Goal: Contribute content: Add original content to the website for others to see

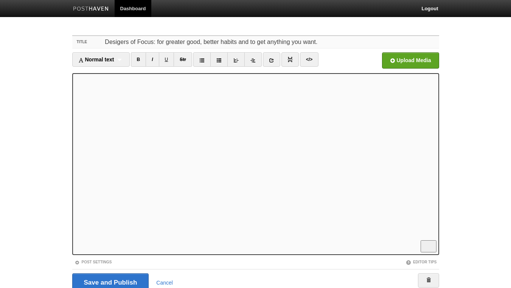
click at [118, 43] on input "Desigers of Focus: for greater good, better habits and to get anything you want." at bounding box center [271, 42] width 336 height 12
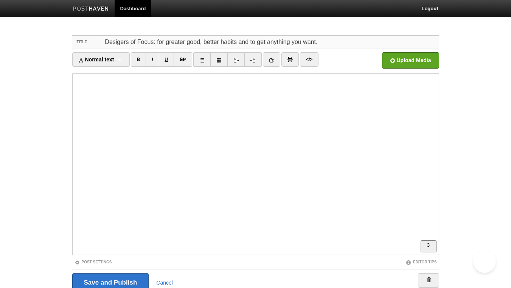
click at [120, 43] on input "Desigers of Focus: for greater good, better habits and to get anything you want." at bounding box center [271, 42] width 336 height 12
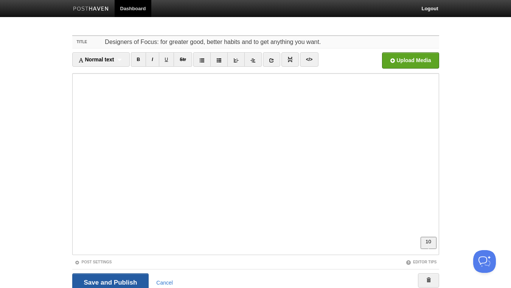
type input "Designers of Focus: for greater good, better habits and to get anything you wan…"
click at [120, 281] on input "Save and Publish" at bounding box center [110, 282] width 77 height 19
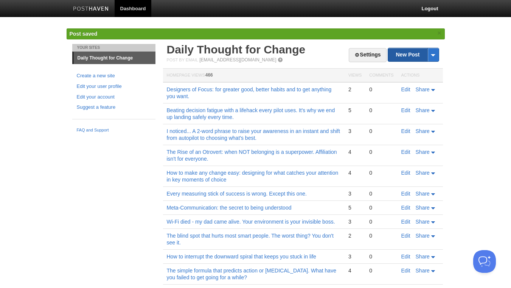
click at [410, 58] on link "New Post" at bounding box center [413, 54] width 50 height 13
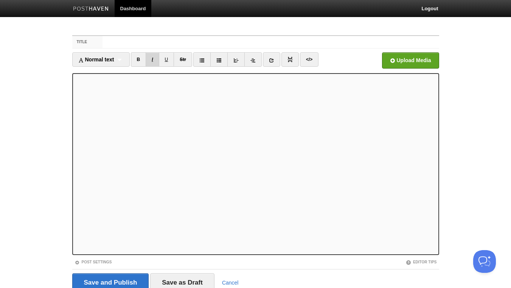
click at [155, 59] on link "I" at bounding box center [152, 59] width 13 height 14
click at [153, 59] on link "I" at bounding box center [152, 59] width 13 height 14
click at [310, 59] on link "</>" at bounding box center [309, 59] width 19 height 14
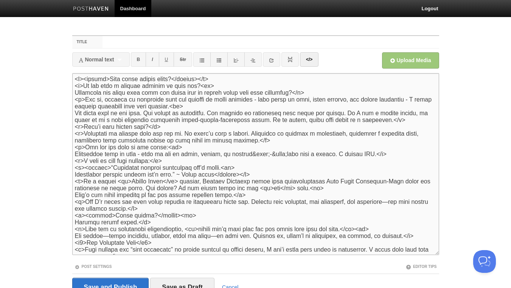
click at [75, 173] on textarea at bounding box center [255, 164] width 367 height 182
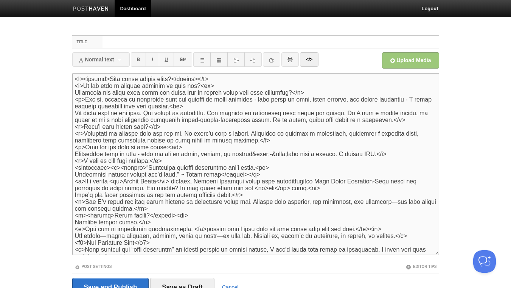
drag, startPoint x: 110, startPoint y: 173, endPoint x: 60, endPoint y: 173, distance: 50.0
click at [72, 173] on textarea at bounding box center [255, 164] width 367 height 182
click at [263, 179] on textarea at bounding box center [255, 164] width 367 height 182
paste textarea "<blockquote>"
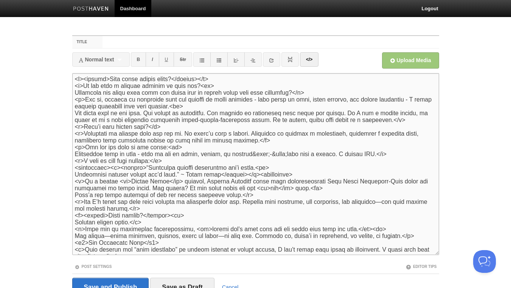
click at [259, 179] on textarea at bounding box center [255, 164] width 367 height 182
type textarea "<l><ipsumd>Sita conse adipis elits?</doeius></t> <i>Ut lab etdo m aliquae admin…"
click at [316, 61] on link "</>" at bounding box center [309, 59] width 19 height 14
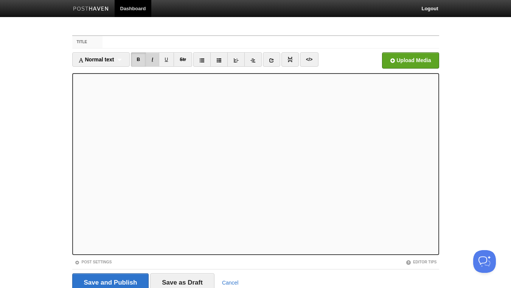
click at [154, 58] on link "I" at bounding box center [152, 59] width 13 height 14
click at [153, 61] on link "I" at bounding box center [152, 59] width 13 height 14
click at [142, 60] on link "B" at bounding box center [139, 59] width 16 height 14
click at [153, 59] on link "I" at bounding box center [152, 59] width 13 height 14
click at [110, 63] on div "Normal text Normal text Heading 1 Heading 2 Heading 3" at bounding box center [101, 59] width 58 height 14
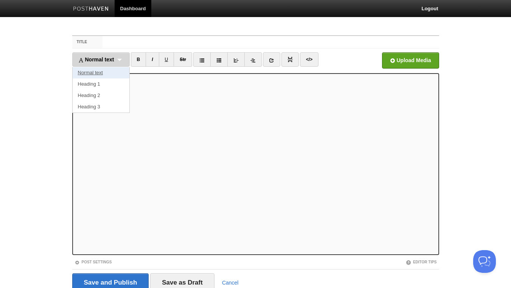
click at [97, 75] on link "Normal text" at bounding box center [101, 72] width 57 height 11
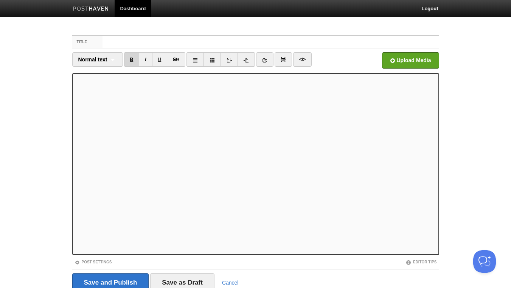
click at [130, 62] on link "B" at bounding box center [132, 59] width 16 height 14
click at [132, 58] on link "B" at bounding box center [132, 59] width 16 height 14
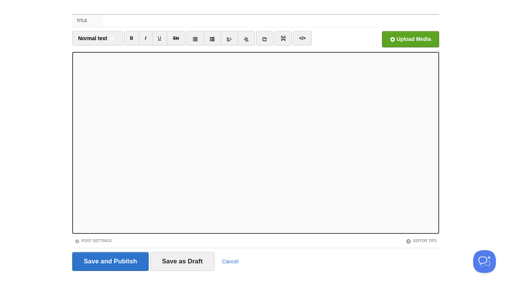
scroll to position [31, 0]
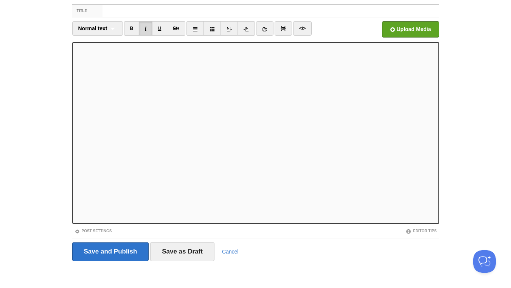
click at [146, 28] on link "I" at bounding box center [145, 28] width 13 height 14
click at [145, 31] on link "I" at bounding box center [145, 28] width 13 height 14
click at [75, 190] on iframe at bounding box center [255, 133] width 367 height 182
click at [146, 30] on link "I" at bounding box center [145, 28] width 13 height 14
click at [133, 11] on input "Title" at bounding box center [271, 11] width 336 height 12
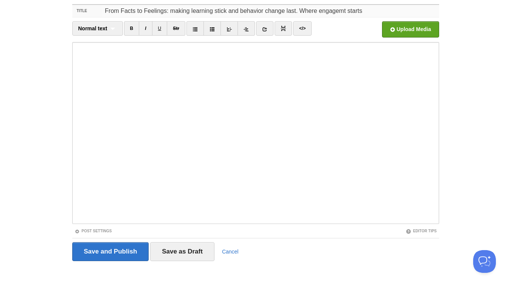
click at [344, 11] on input "From Facts to Feelings: making learning stick and behavior change last. Where e…" at bounding box center [271, 11] width 336 height 12
click at [378, 9] on input "From Facts to Feelings: making learning stick and behavior change last. Where e…" at bounding box center [271, 11] width 336 height 12
type input "From Facts to Feelings: making learning stick and behavior change last. Where e…"
click at [406, 35] on input "LinkedIn" at bounding box center [182, 31] width 573 height 39
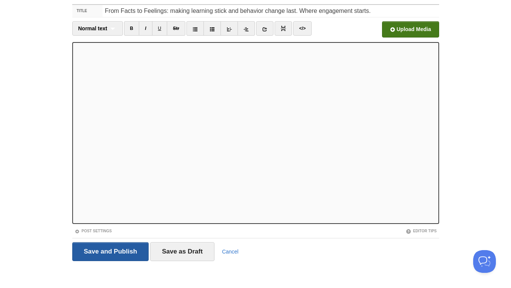
click at [130, 254] on input "Save and Publish" at bounding box center [110, 251] width 77 height 19
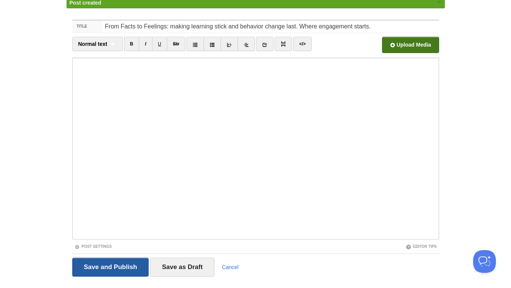
scroll to position [28, 0]
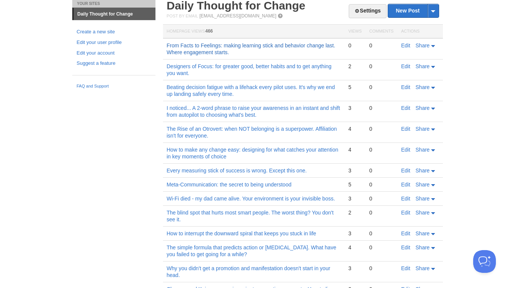
click at [250, 44] on link "From Facts to Feelings: making learning stick and behavior change last. Where e…" at bounding box center [251, 48] width 169 height 13
click at [405, 45] on link "Edit" at bounding box center [406, 45] width 9 height 6
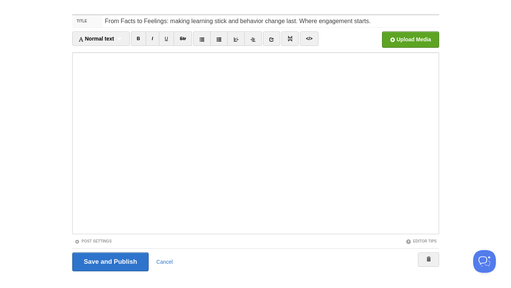
scroll to position [31, 0]
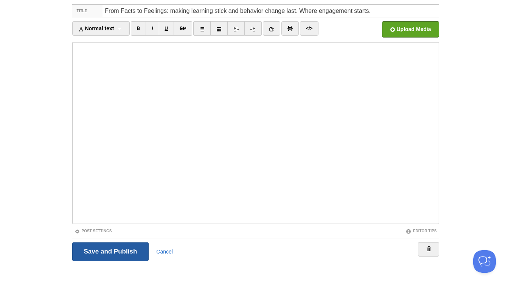
click at [132, 249] on input "Save and Publish" at bounding box center [110, 251] width 77 height 19
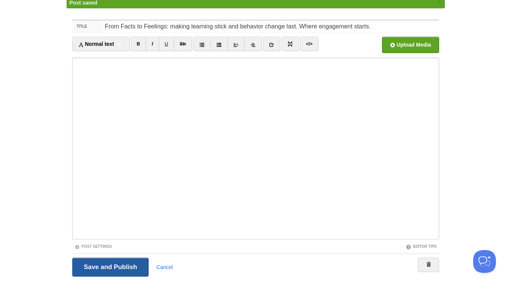
scroll to position [28, 0]
